Goal: Find specific page/section: Find specific page/section

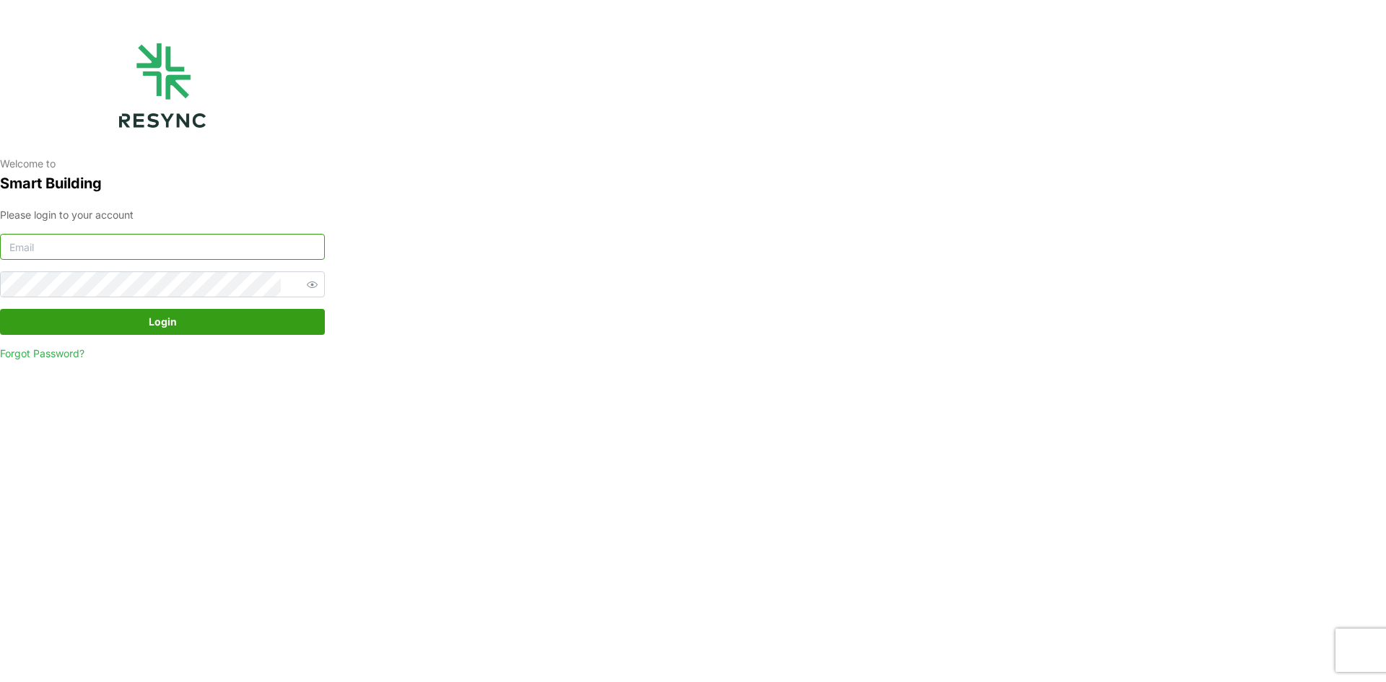
type input "manajemen.gedung@national-hospital.com"
click at [250, 320] on span "Login" at bounding box center [162, 322] width 297 height 25
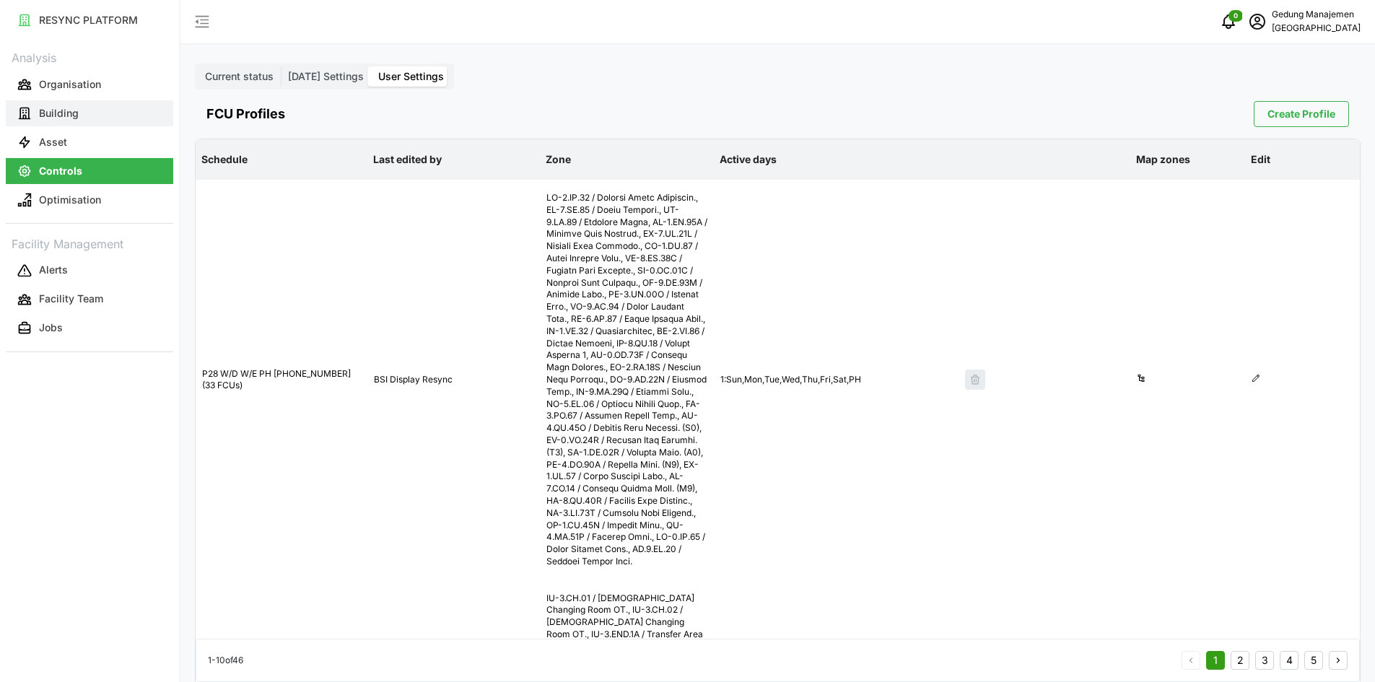
click at [43, 123] on button "Building" at bounding box center [89, 113] width 167 height 26
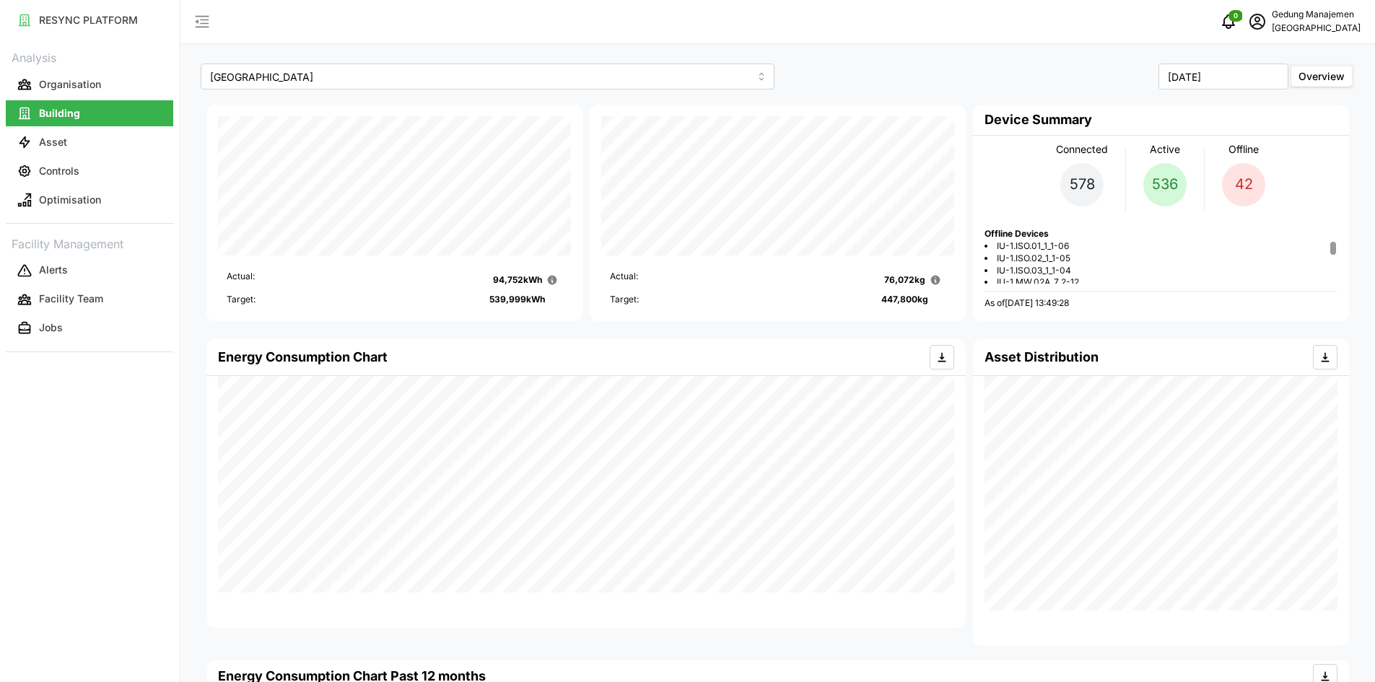
click at [1006, 263] on span "IU-1.ISO.02_1_1-05" at bounding box center [1034, 259] width 74 height 12
drag, startPoint x: 997, startPoint y: 243, endPoint x: 1072, endPoint y: 282, distance: 84.6
click at [1072, 282] on ul "IU-1.ISO.01_1_1-06 IU-1.ISO.02_1_1-05 IU-1.ISO.03_1_1-04 IU-1.MW.02A_7_2-12 IU-…" at bounding box center [1160, 29] width 353 height 509
copy ul "IU-1.ISO.01_1_1-06 IU-1.ISO.02_1_1-05 IU-1.ISO.03_1_1-04 IU-1.MW.02A_7_2-12 IU-…"
